Goal: Information Seeking & Learning: Learn about a topic

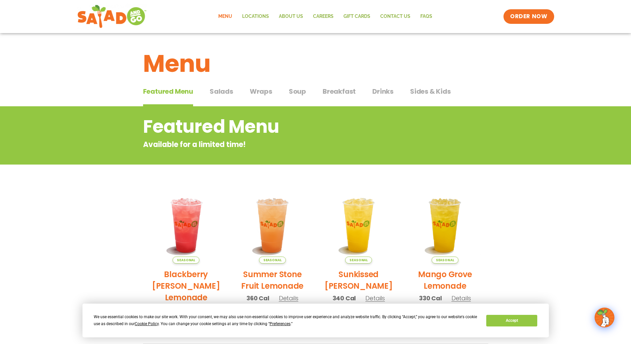
click at [221, 93] on span "Salads" at bounding box center [222, 91] width 24 height 10
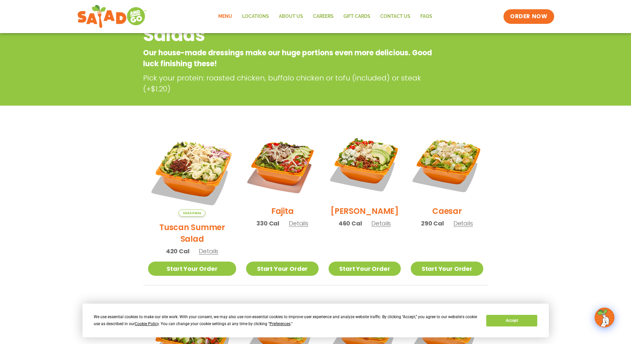
scroll to position [33, 0]
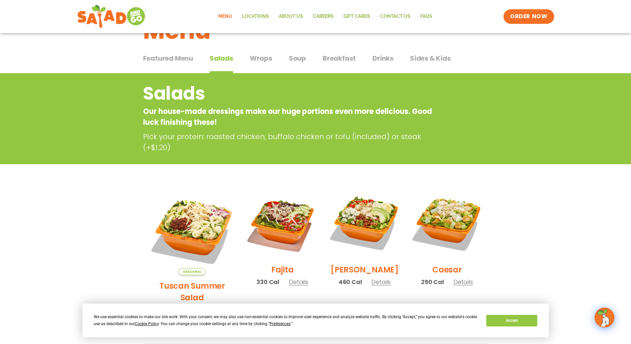
click at [174, 60] on span "Featured Menu" at bounding box center [168, 58] width 50 height 10
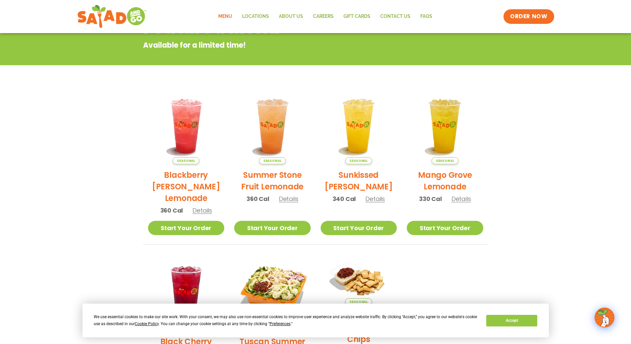
scroll to position [132, 0]
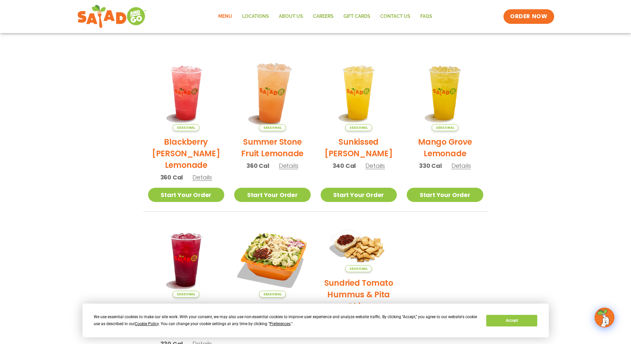
click at [265, 101] on img at bounding box center [273, 93] width 90 height 90
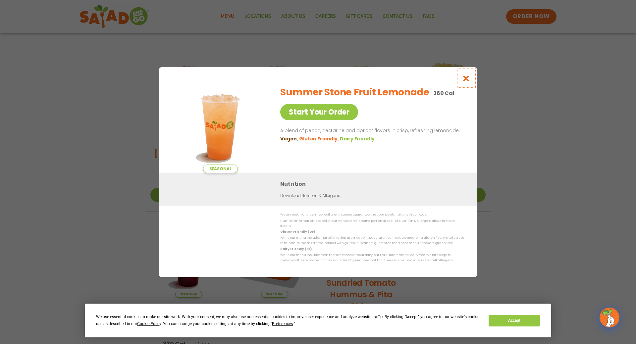
click at [463, 84] on button "Close modal" at bounding box center [466, 78] width 22 height 22
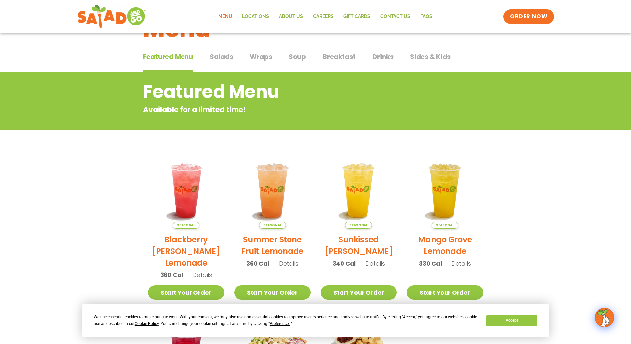
scroll to position [0, 0]
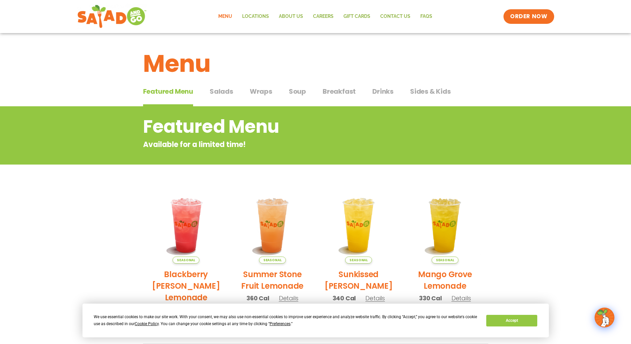
click at [224, 93] on span "Salads" at bounding box center [222, 91] width 24 height 10
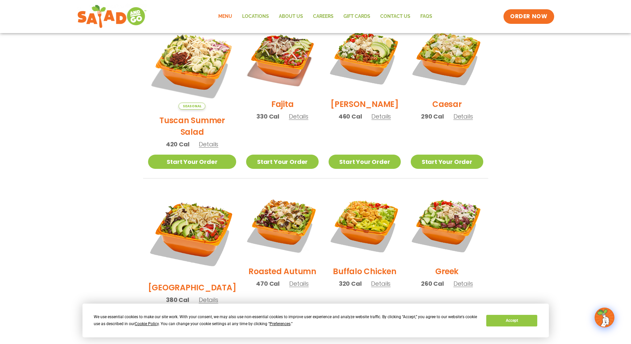
scroll to position [166, 0]
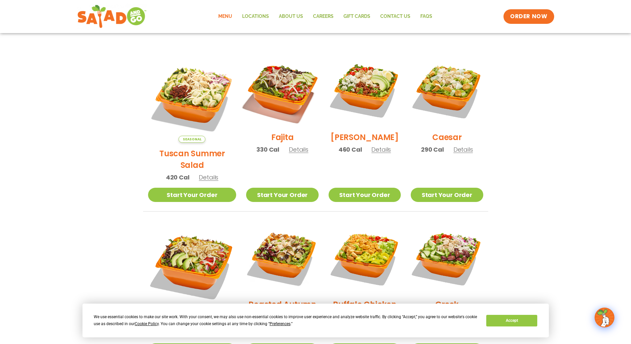
click at [267, 102] on img at bounding box center [282, 90] width 85 height 85
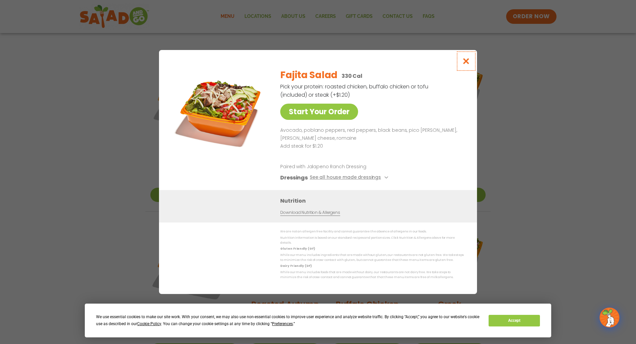
click at [466, 62] on icon "Close modal" at bounding box center [466, 61] width 8 height 7
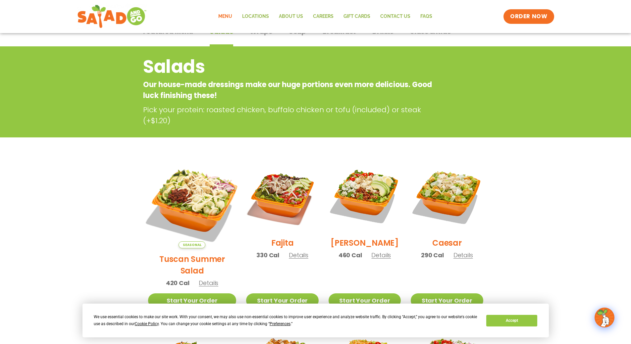
scroll to position [0, 0]
